Goal: Find specific page/section: Find specific page/section

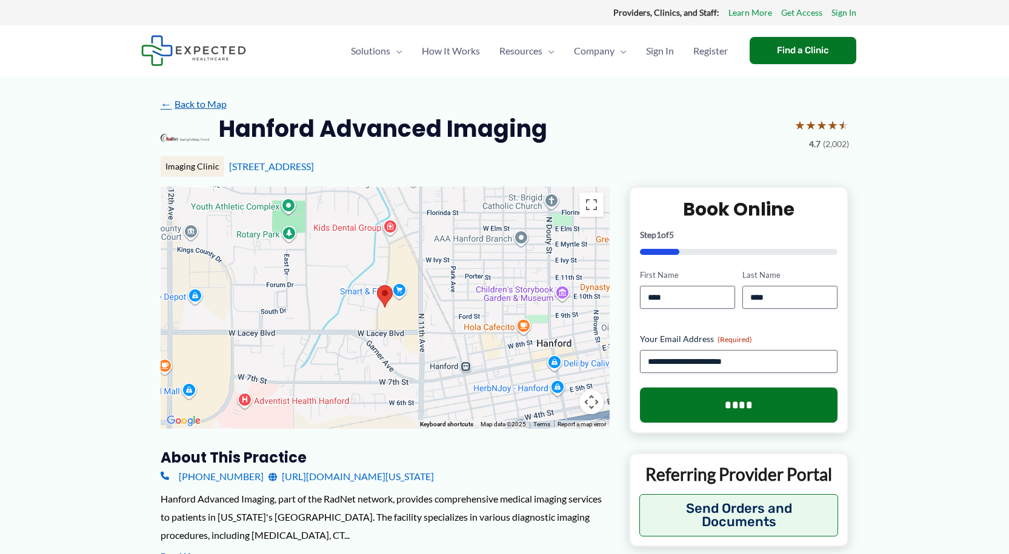
click at [205, 105] on link "← Back to Map" at bounding box center [194, 104] width 66 height 18
